Goal: Task Accomplishment & Management: Use online tool/utility

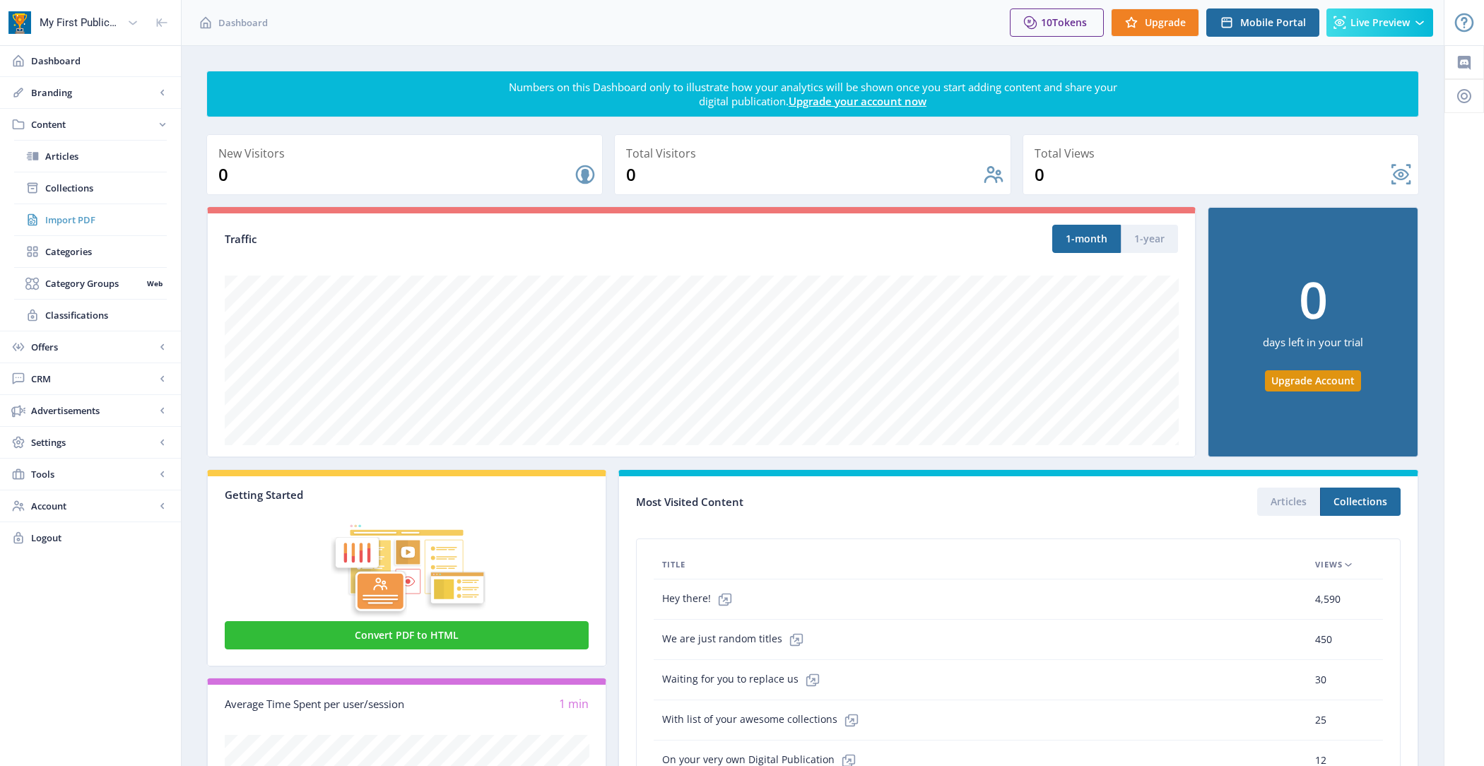
click at [95, 213] on span "Import PDF" at bounding box center [106, 220] width 122 height 14
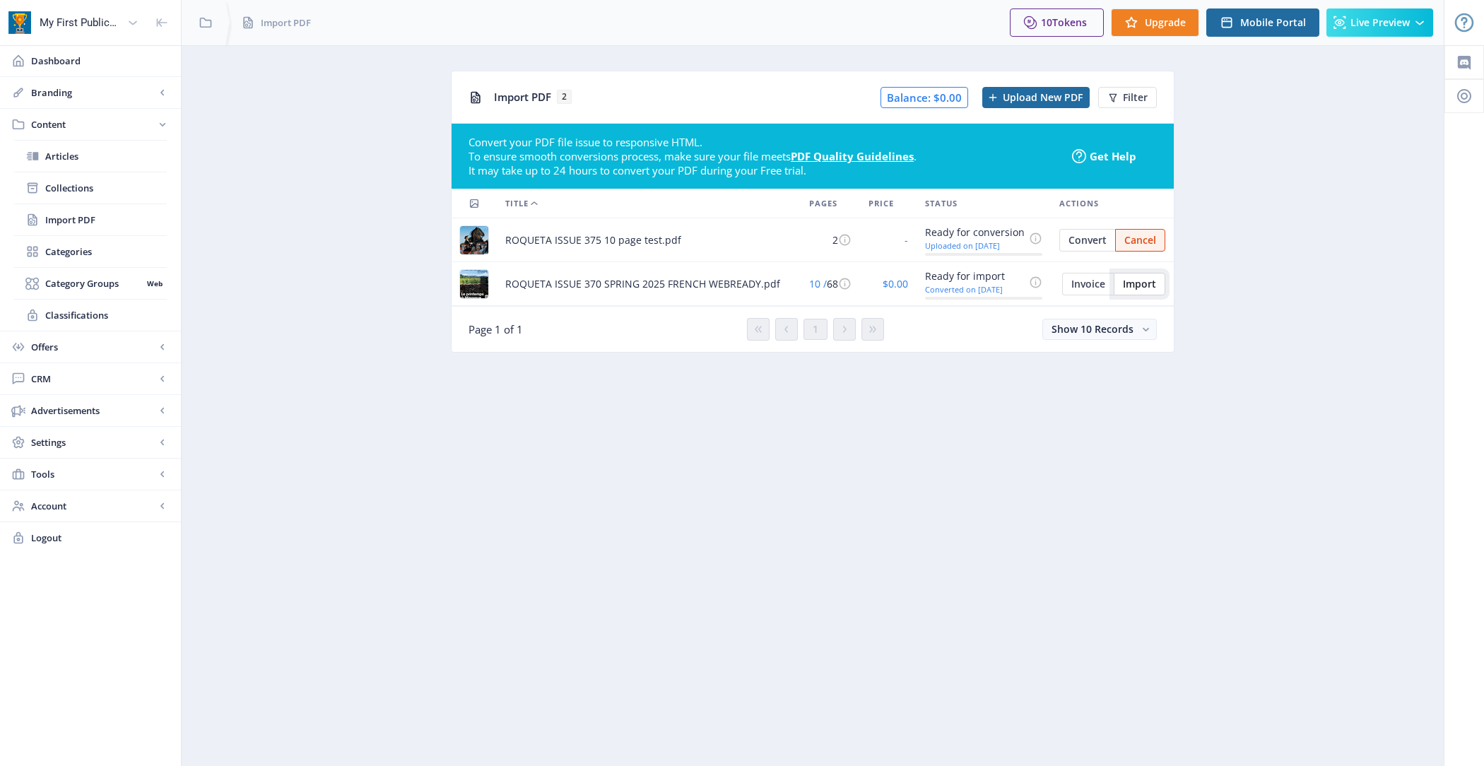
click at [1136, 283] on span "Import" at bounding box center [1139, 283] width 33 height 11
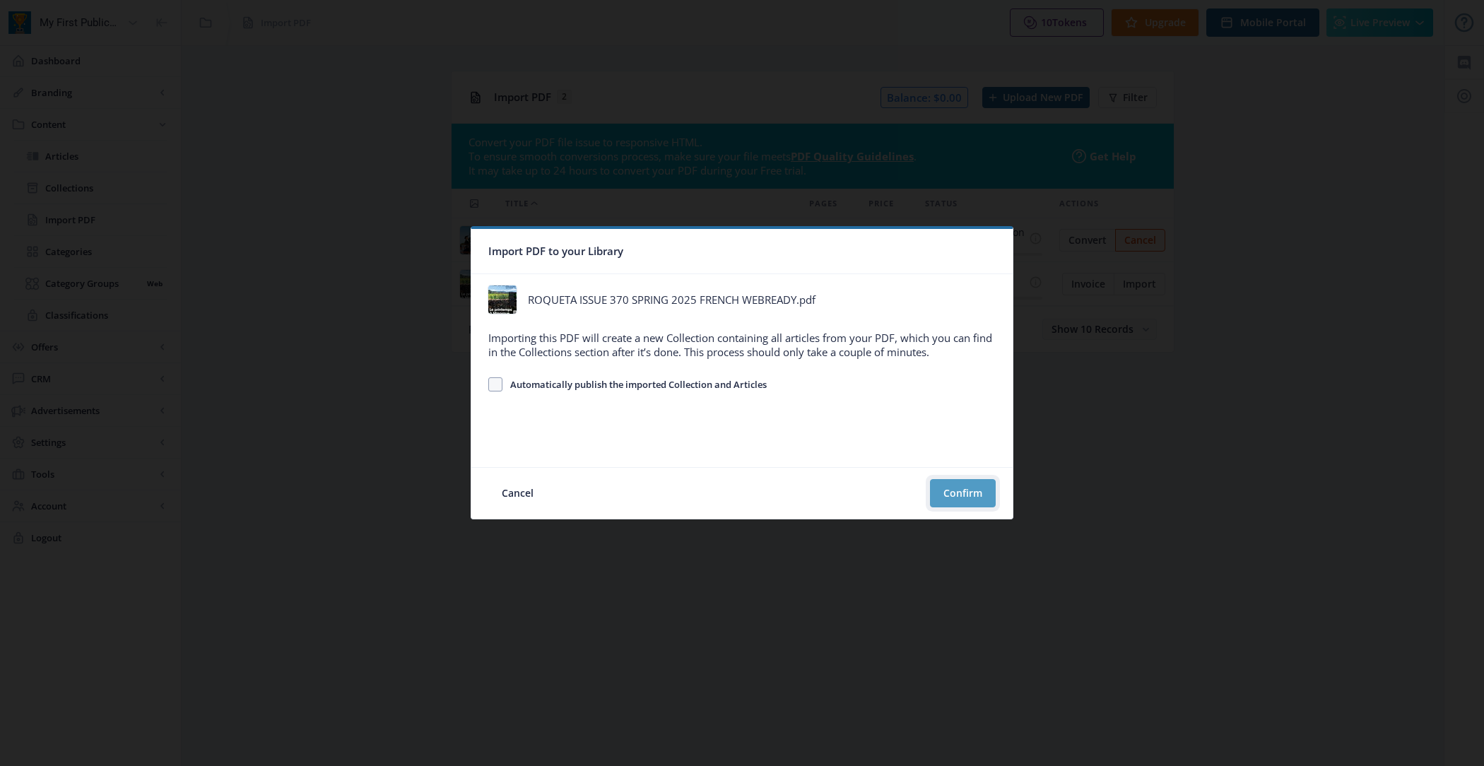
click at [956, 483] on button "Confirm" at bounding box center [963, 493] width 66 height 28
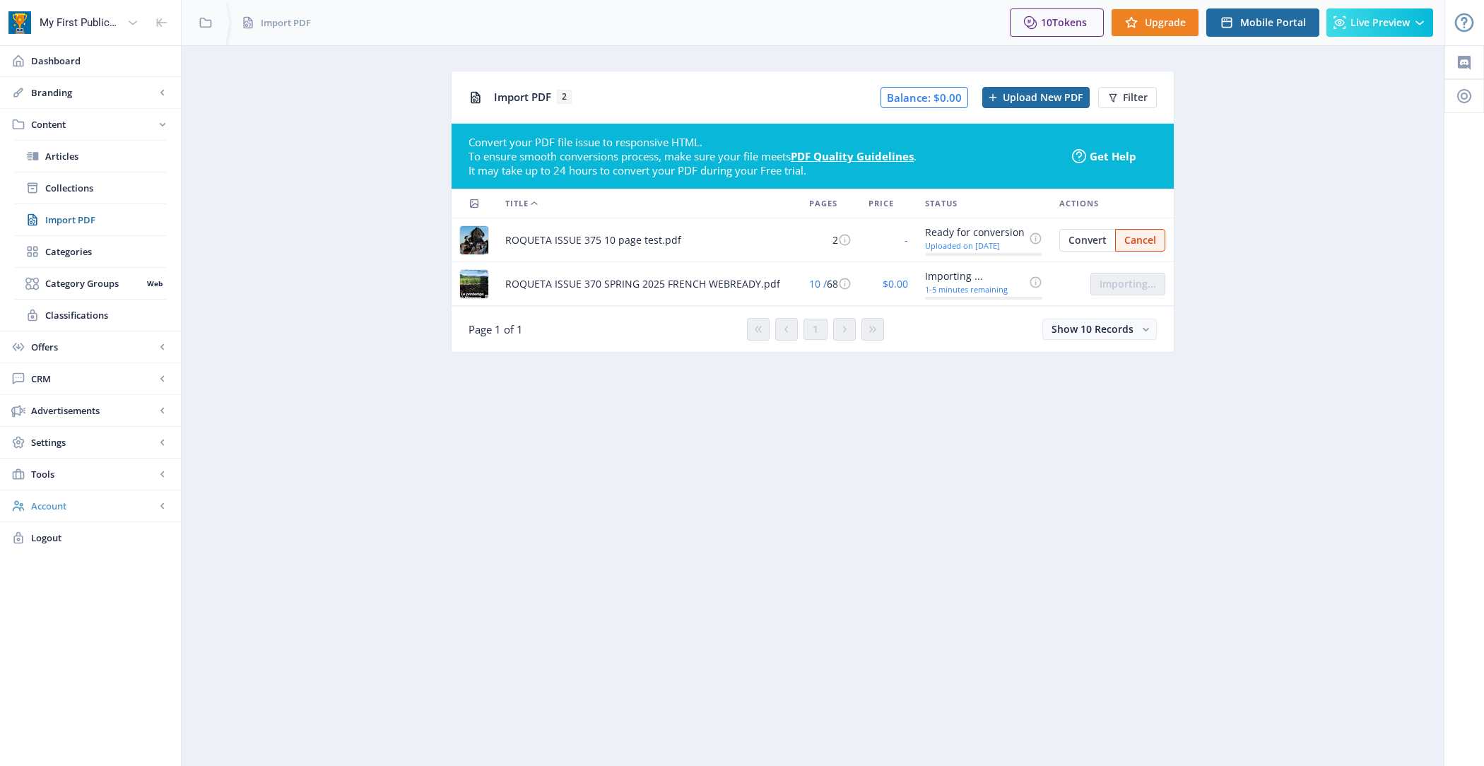
click at [78, 494] on link "Account" at bounding box center [90, 505] width 181 height 31
click at [98, 340] on span "Profile" at bounding box center [106, 347] width 122 height 14
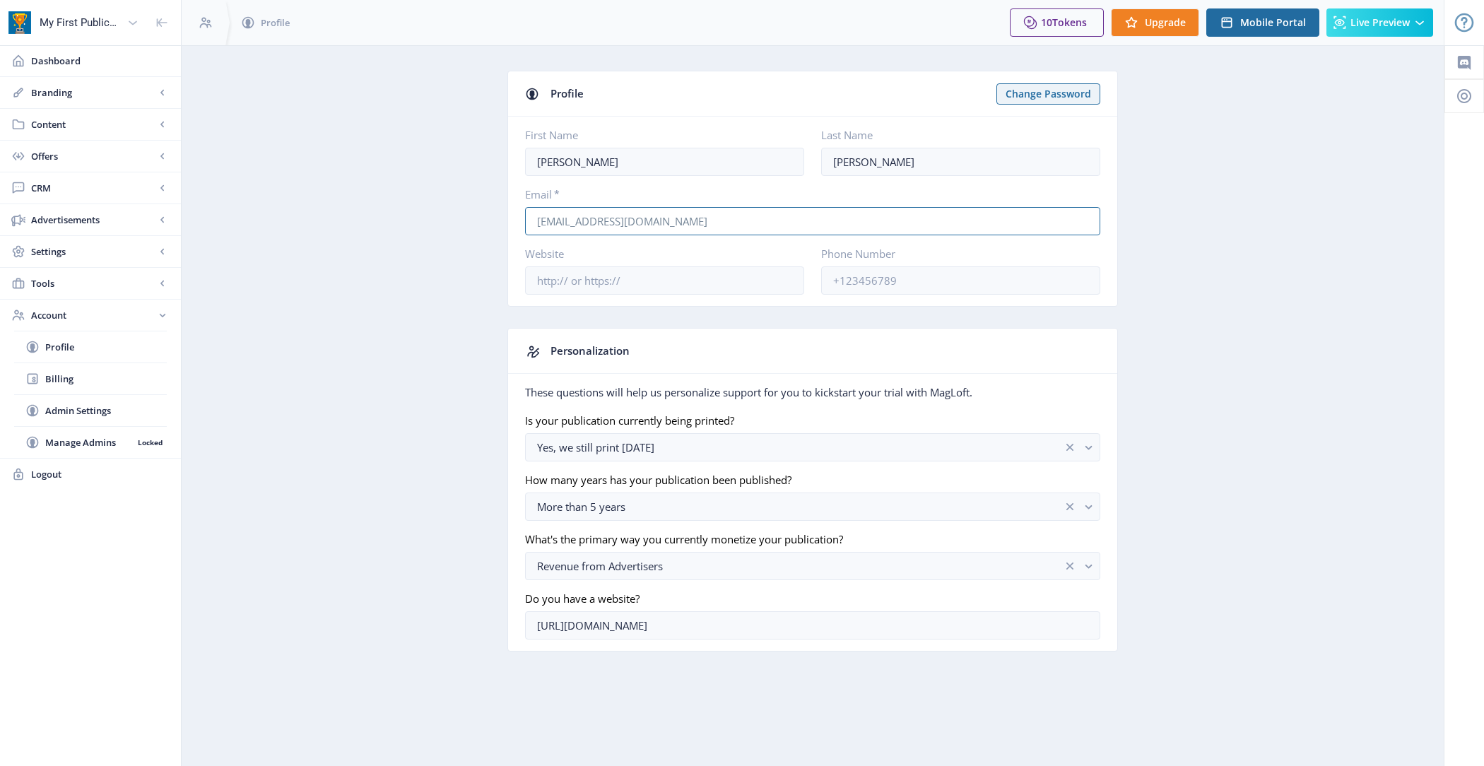
drag, startPoint x: 691, startPoint y: 220, endPoint x: 488, endPoint y: 219, distance: 202.8
click at [488, 219] on app-account-profile "Profile Change Password First Name John Last Name Davies Email * roquetajohn@gm…" at bounding box center [812, 372] width 1213 height 602
click at [110, 131] on link "Content" at bounding box center [90, 124] width 181 height 31
click at [122, 214] on span "Import PDF" at bounding box center [106, 220] width 122 height 14
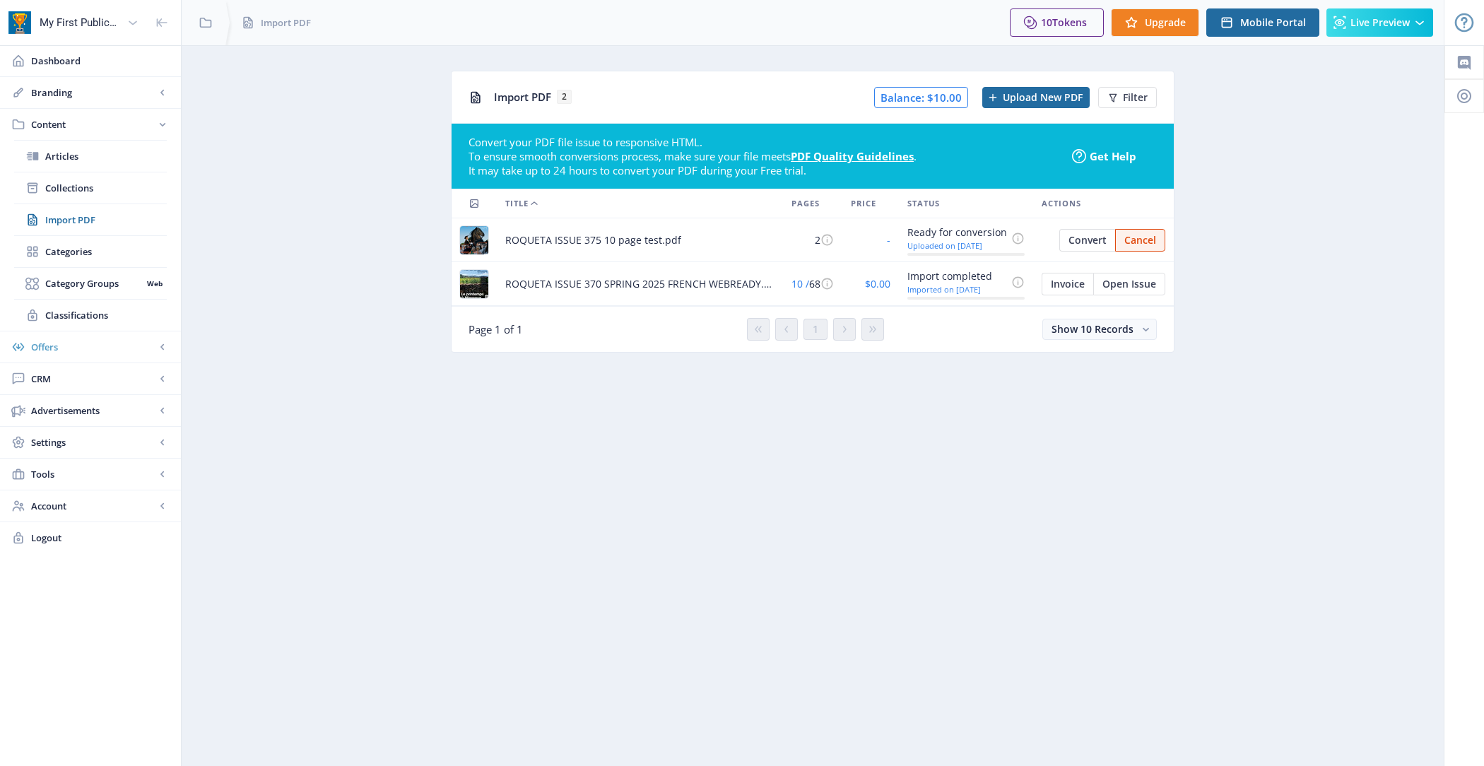
click at [80, 355] on link "Offers" at bounding box center [90, 346] width 181 height 31
click at [78, 312] on span "Advertisements" at bounding box center [93, 315] width 124 height 14
click at [67, 192] on span "CRM" at bounding box center [93, 188] width 124 height 14
click at [93, 67] on span "Dashboard" at bounding box center [100, 61] width 139 height 14
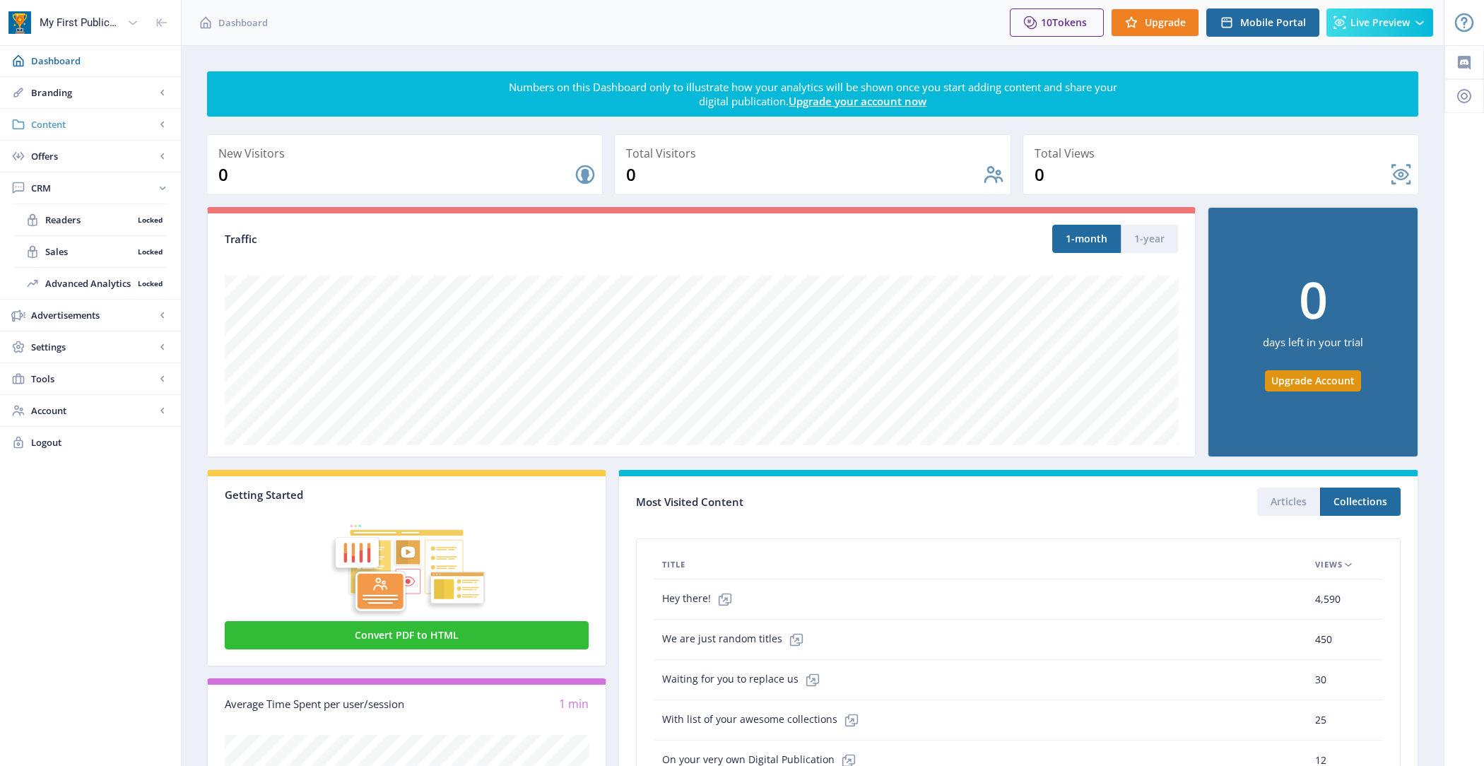
click at [85, 130] on span "Content" at bounding box center [93, 124] width 124 height 14
click at [99, 193] on span "Collections" at bounding box center [106, 188] width 122 height 14
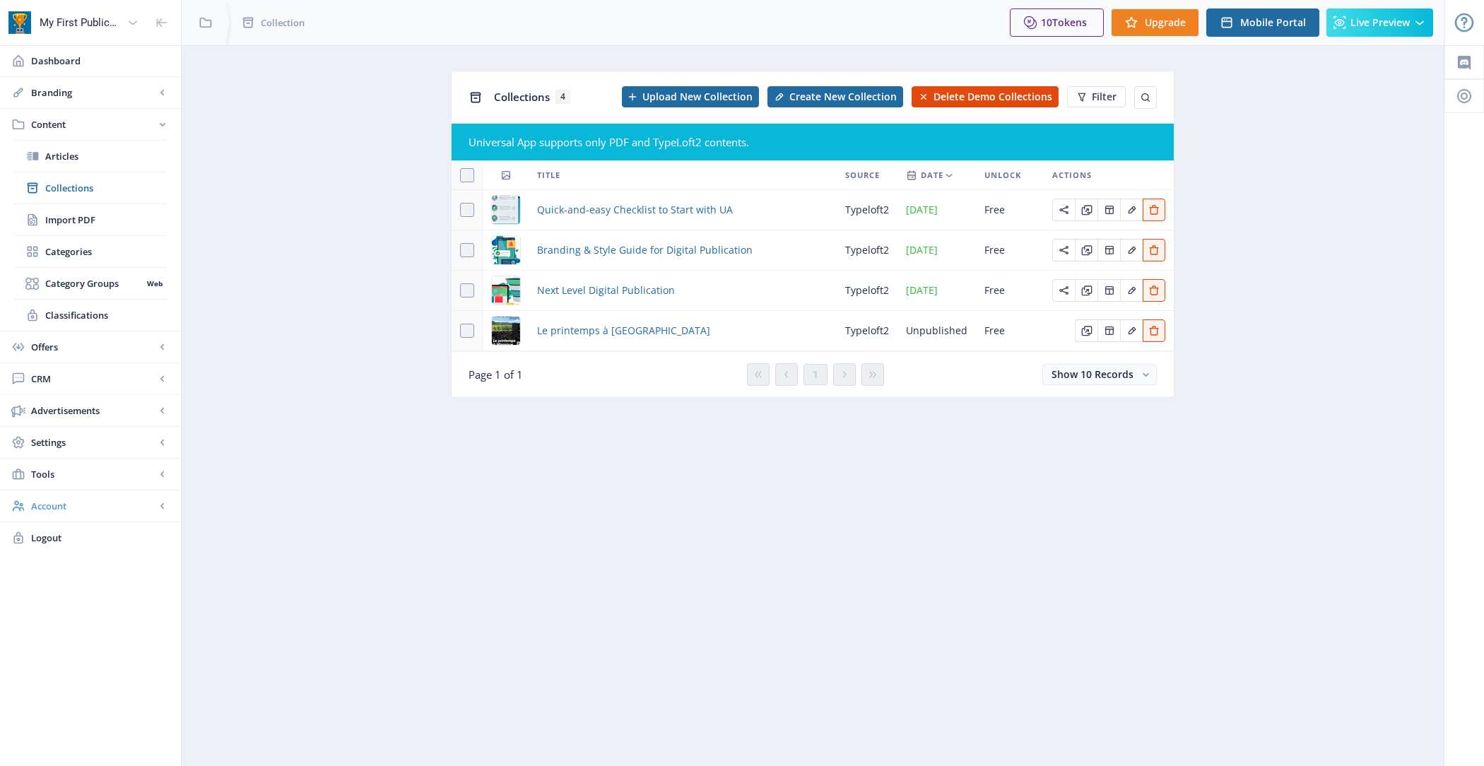
click at [103, 500] on span "Account" at bounding box center [93, 506] width 124 height 14
click at [107, 347] on span "Profile" at bounding box center [106, 347] width 122 height 14
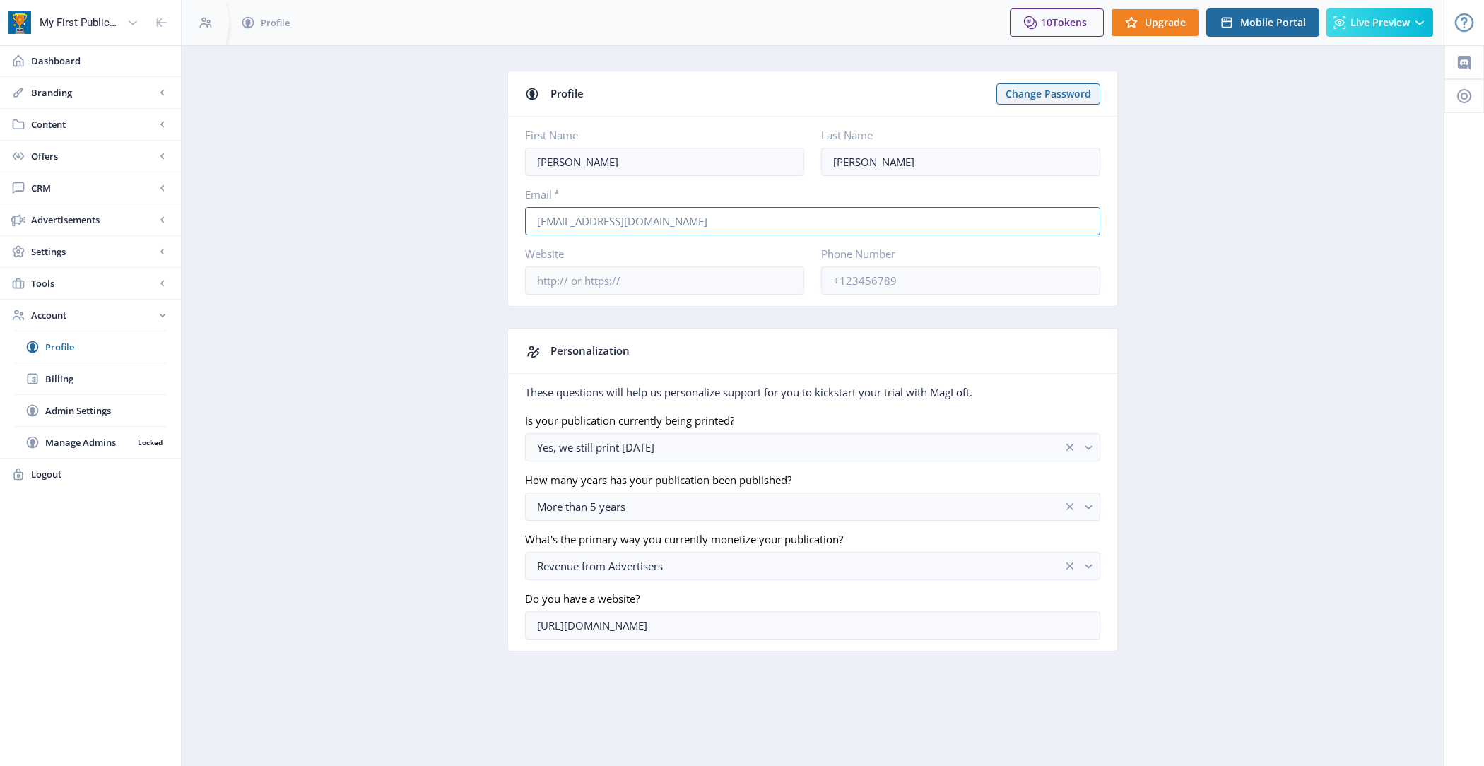
drag, startPoint x: 676, startPoint y: 224, endPoint x: 483, endPoint y: 217, distance: 193.0
click at [483, 217] on app-account-profile "Profile Change Password First Name John Last Name Davies Email * roquetajohn@gm…" at bounding box center [812, 372] width 1213 height 602
click at [88, 54] on span "Dashboard" at bounding box center [100, 61] width 139 height 14
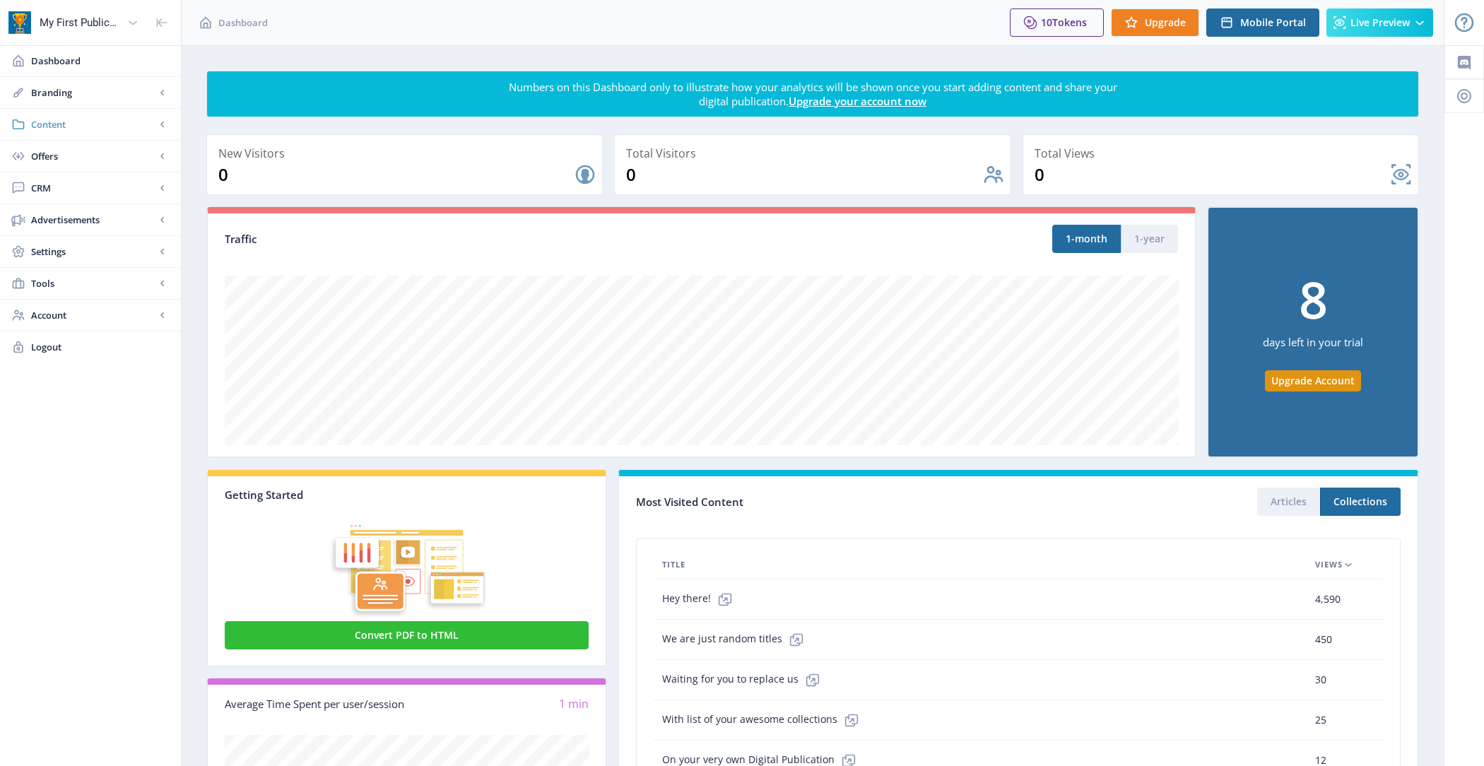
click at [103, 120] on span "Content" at bounding box center [93, 124] width 124 height 14
click at [104, 191] on span "Collections" at bounding box center [106, 188] width 122 height 14
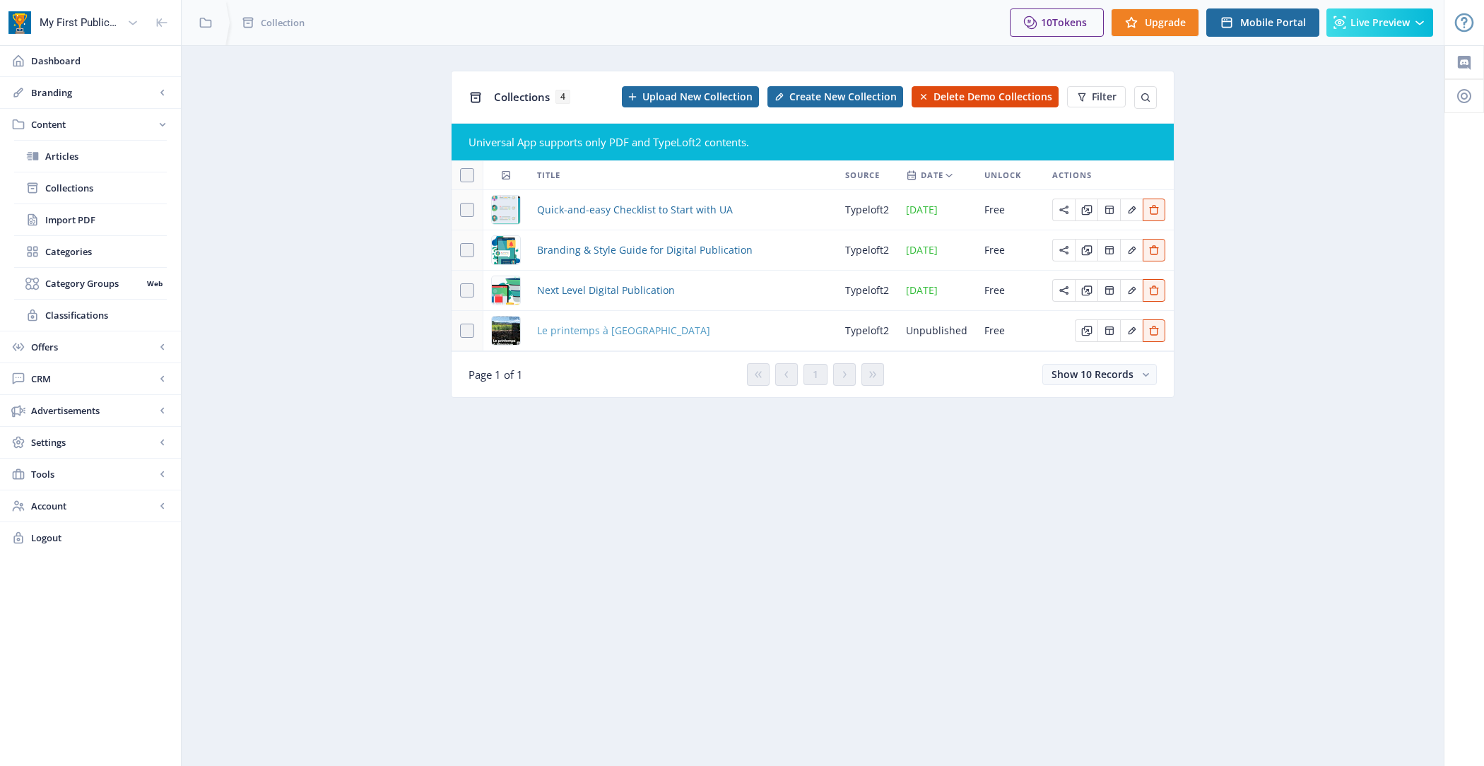
click at [601, 331] on span "Le printemps à [GEOGRAPHIC_DATA]" at bounding box center [623, 330] width 173 height 17
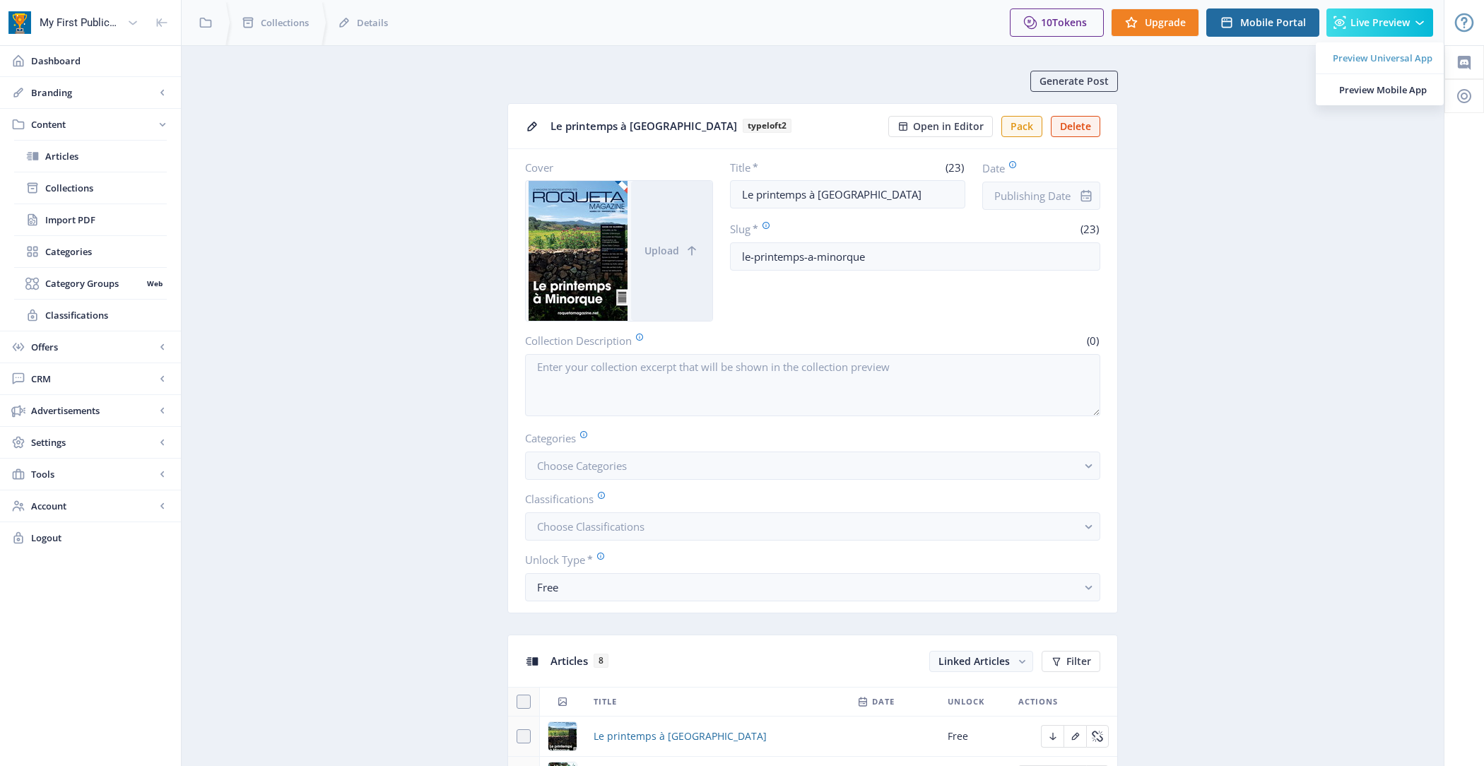
click at [1365, 54] on span "Preview Universal App" at bounding box center [1383, 58] width 100 height 14
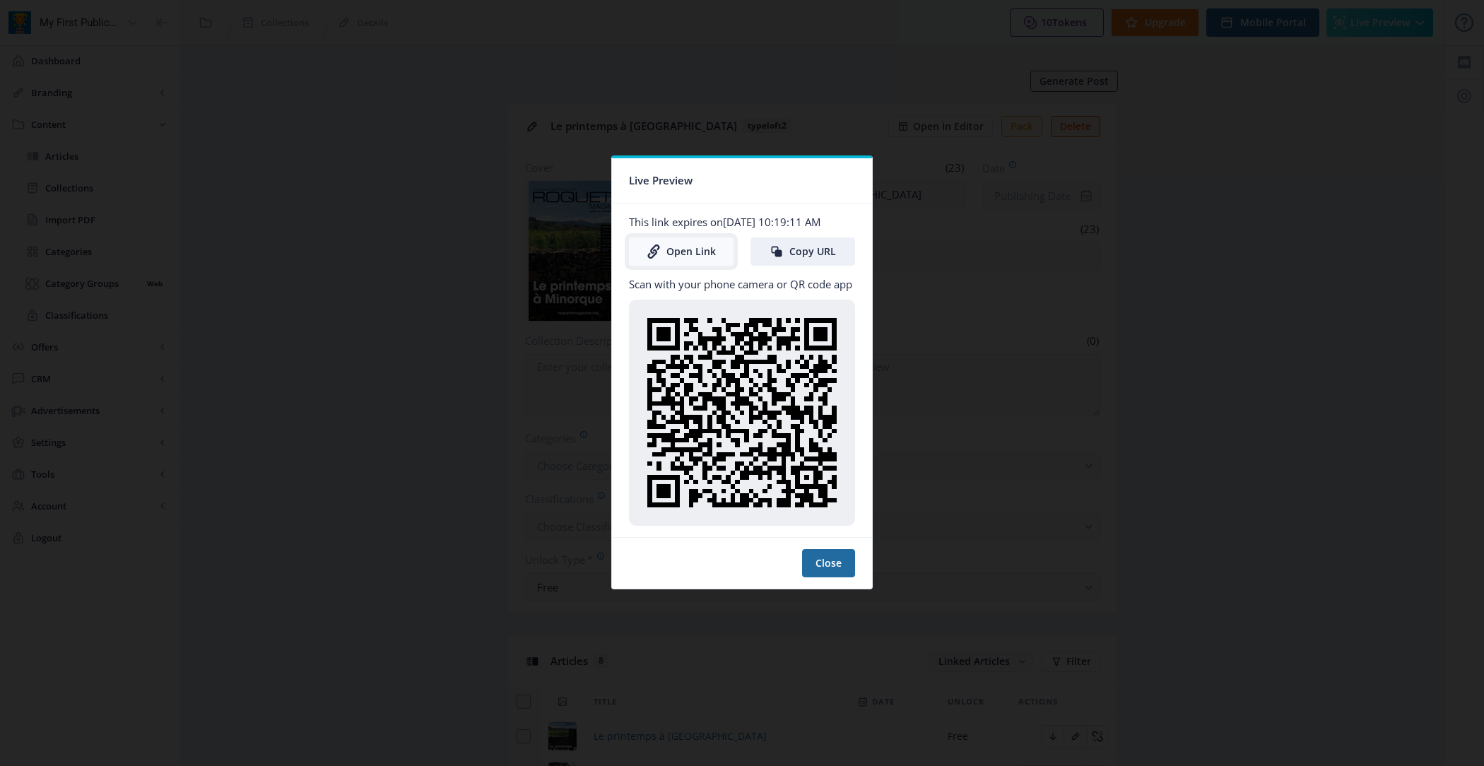
click at [676, 261] on link "Open Link" at bounding box center [681, 251] width 105 height 28
click at [832, 554] on button "Close" at bounding box center [828, 563] width 53 height 28
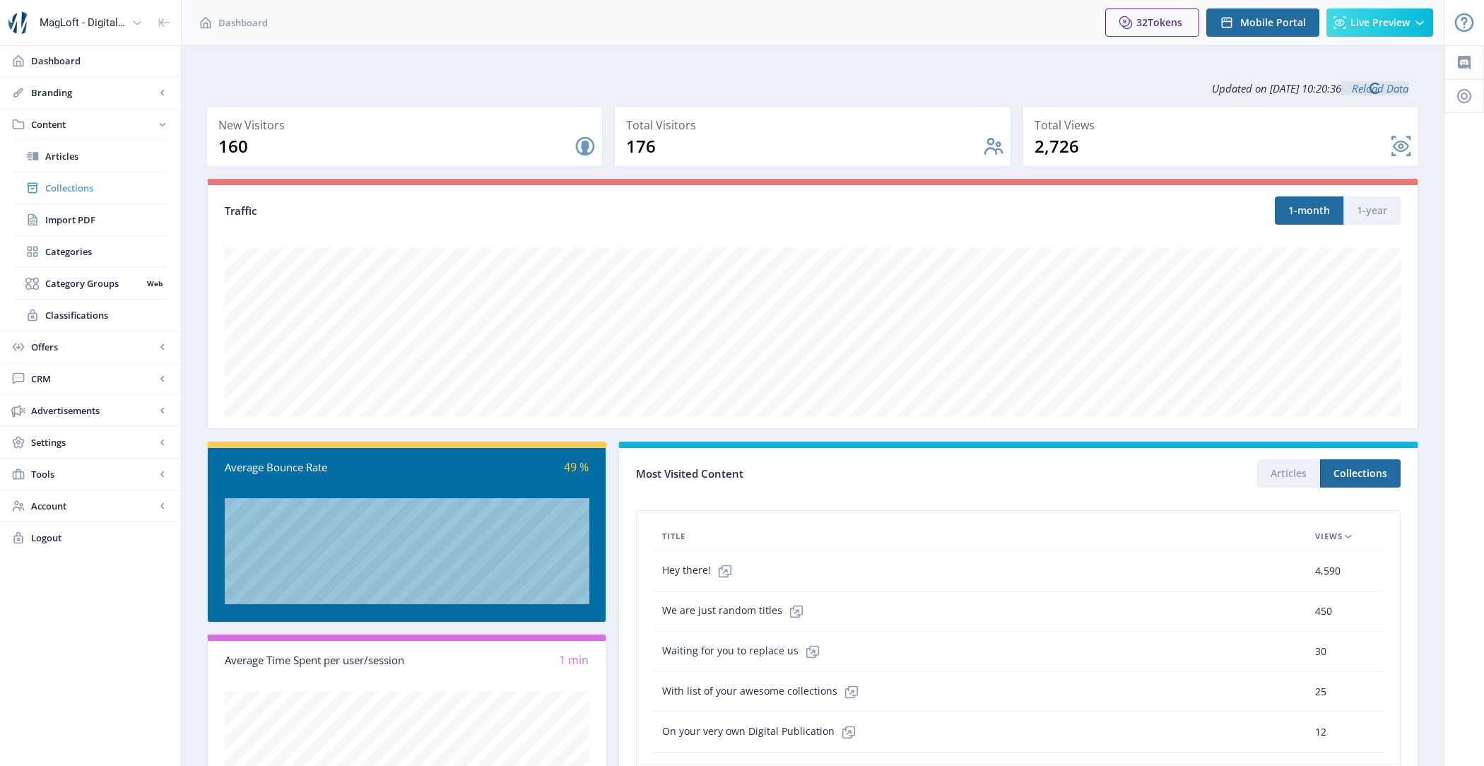
drag, startPoint x: 0, startPoint y: 0, endPoint x: 103, endPoint y: 194, distance: 220.0
click at [103, 194] on link "Collections" at bounding box center [90, 187] width 153 height 31
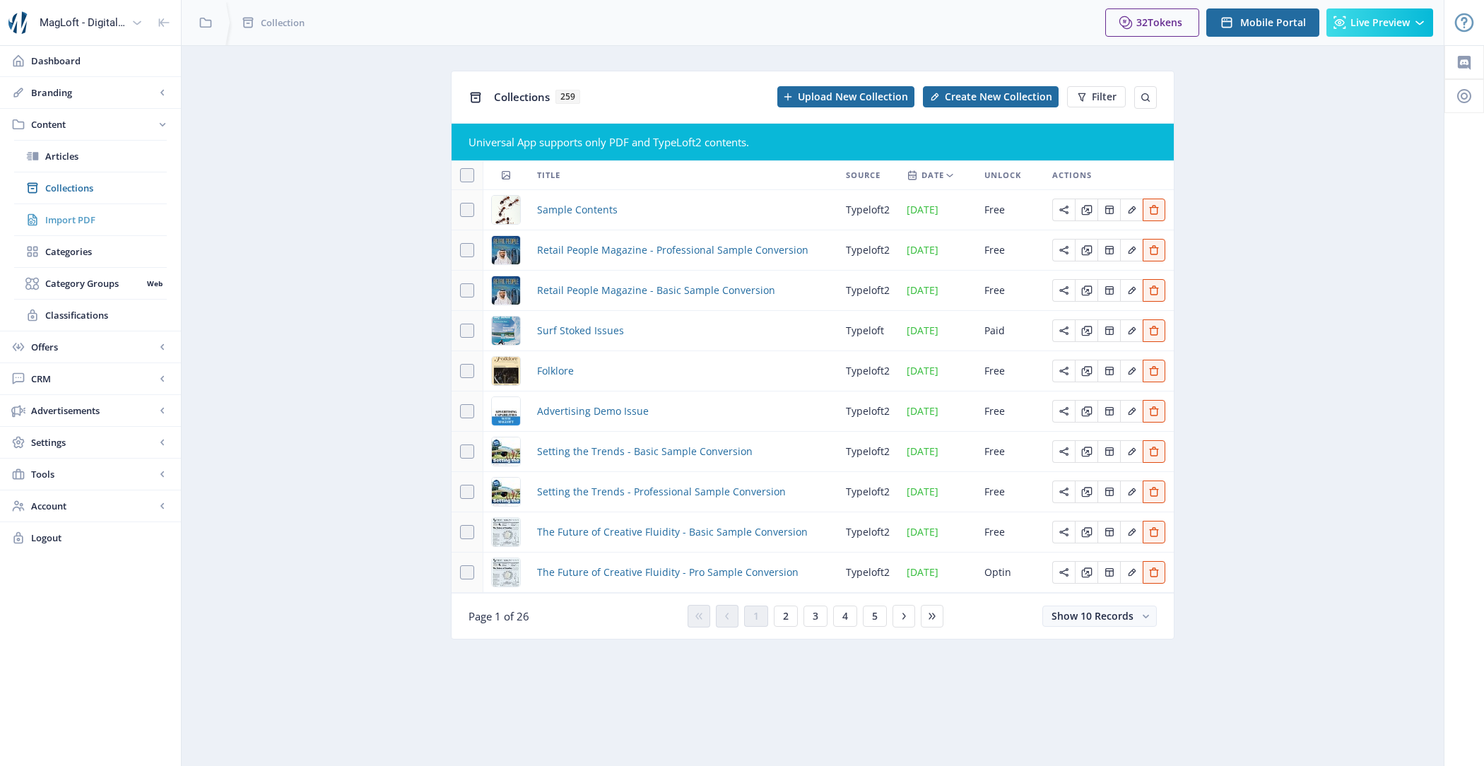
click at [72, 213] on span "Import PDF" at bounding box center [106, 220] width 122 height 14
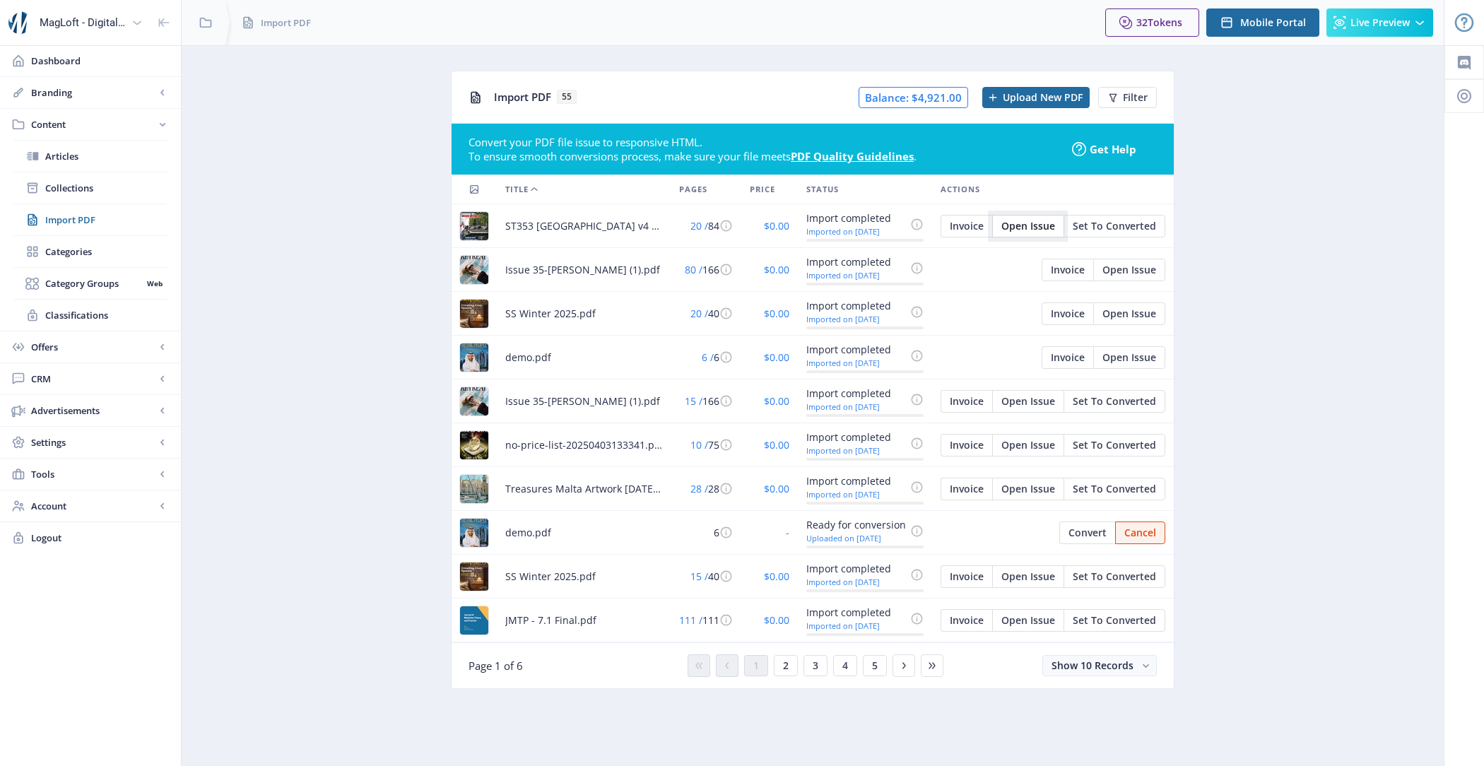
click at [1037, 216] on button "Open Issue" at bounding box center [1027, 226] width 71 height 23
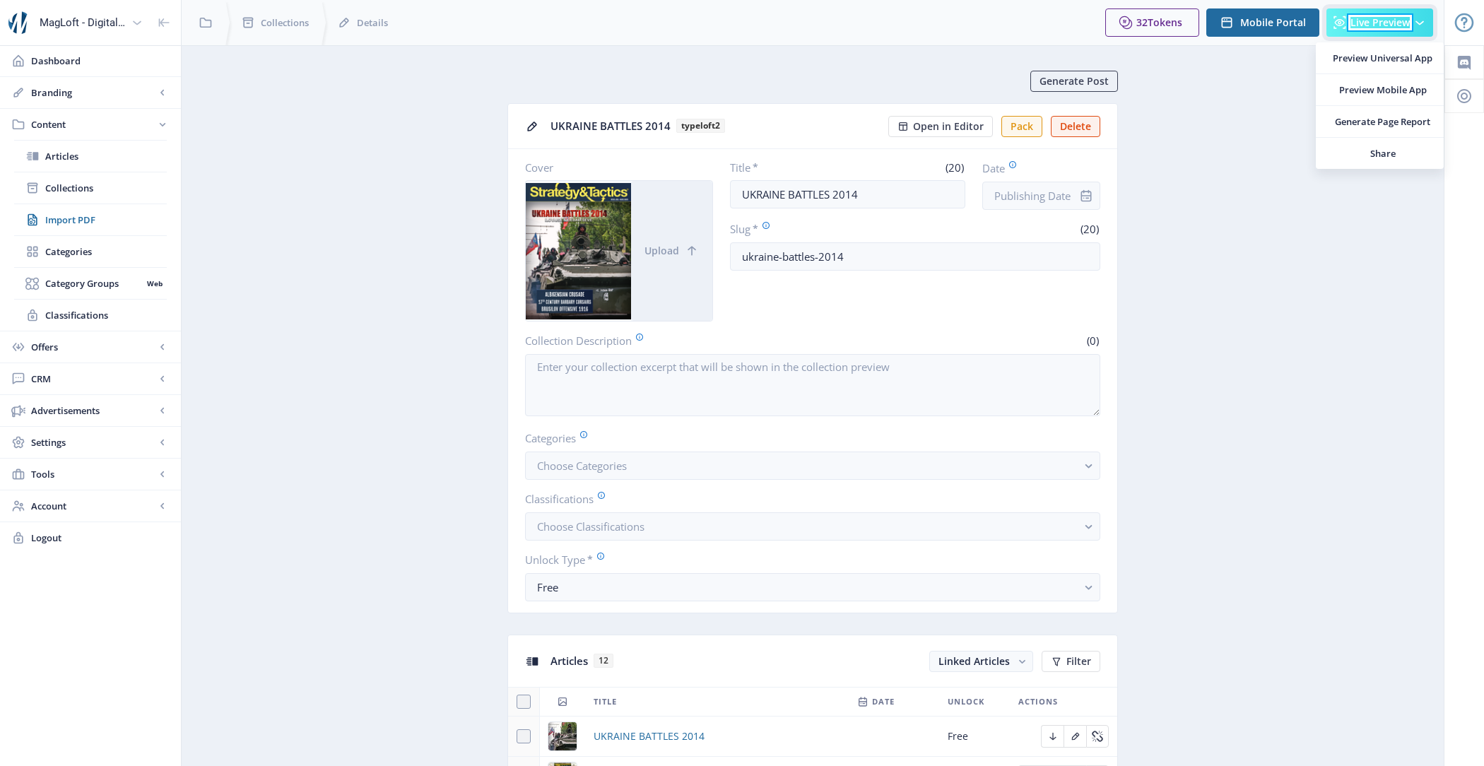
click at [1384, 29] on button "Live Preview" at bounding box center [1379, 22] width 107 height 28
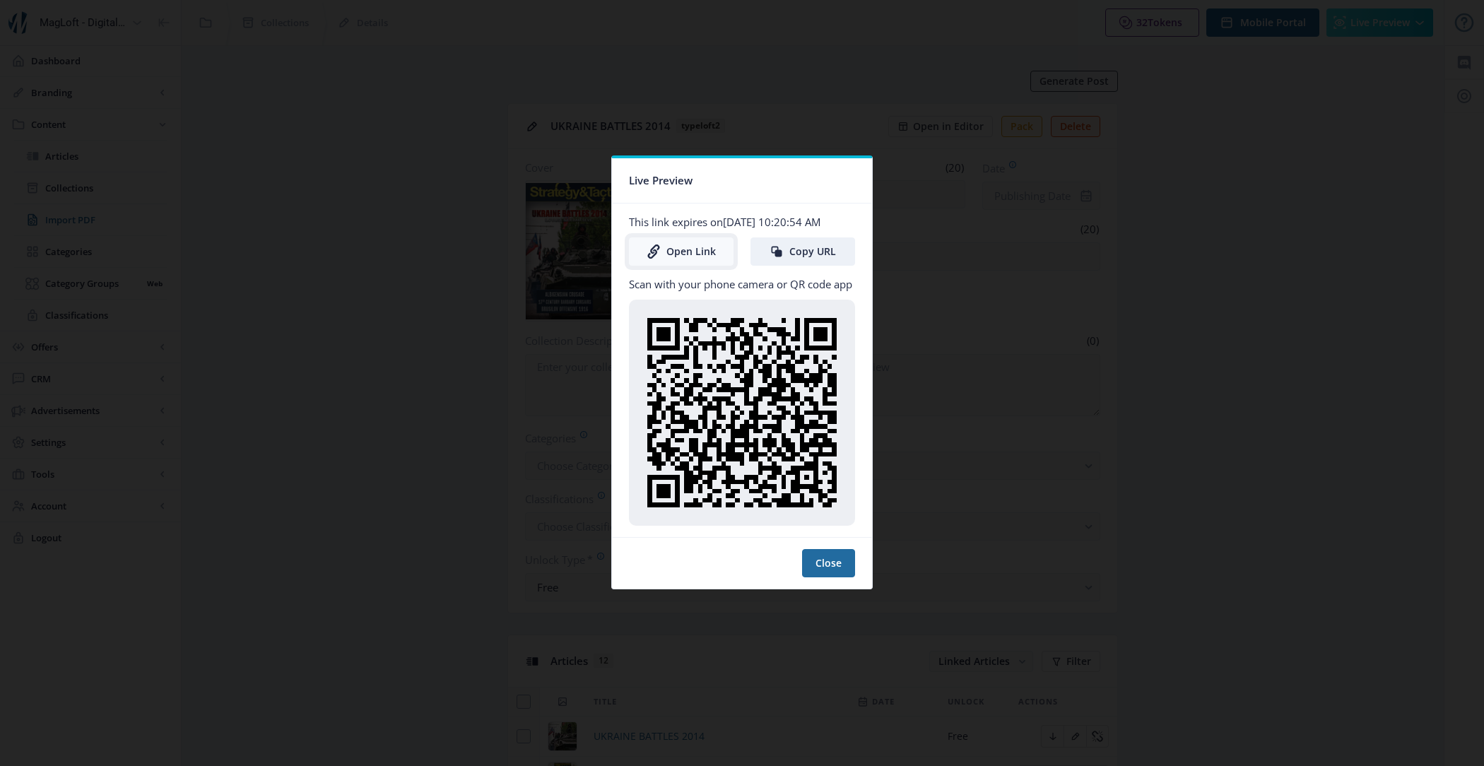
click at [701, 254] on link "Open Link" at bounding box center [681, 251] width 105 height 28
click at [823, 564] on button "Close" at bounding box center [828, 563] width 53 height 28
